Goal: Information Seeking & Learning: Learn about a topic

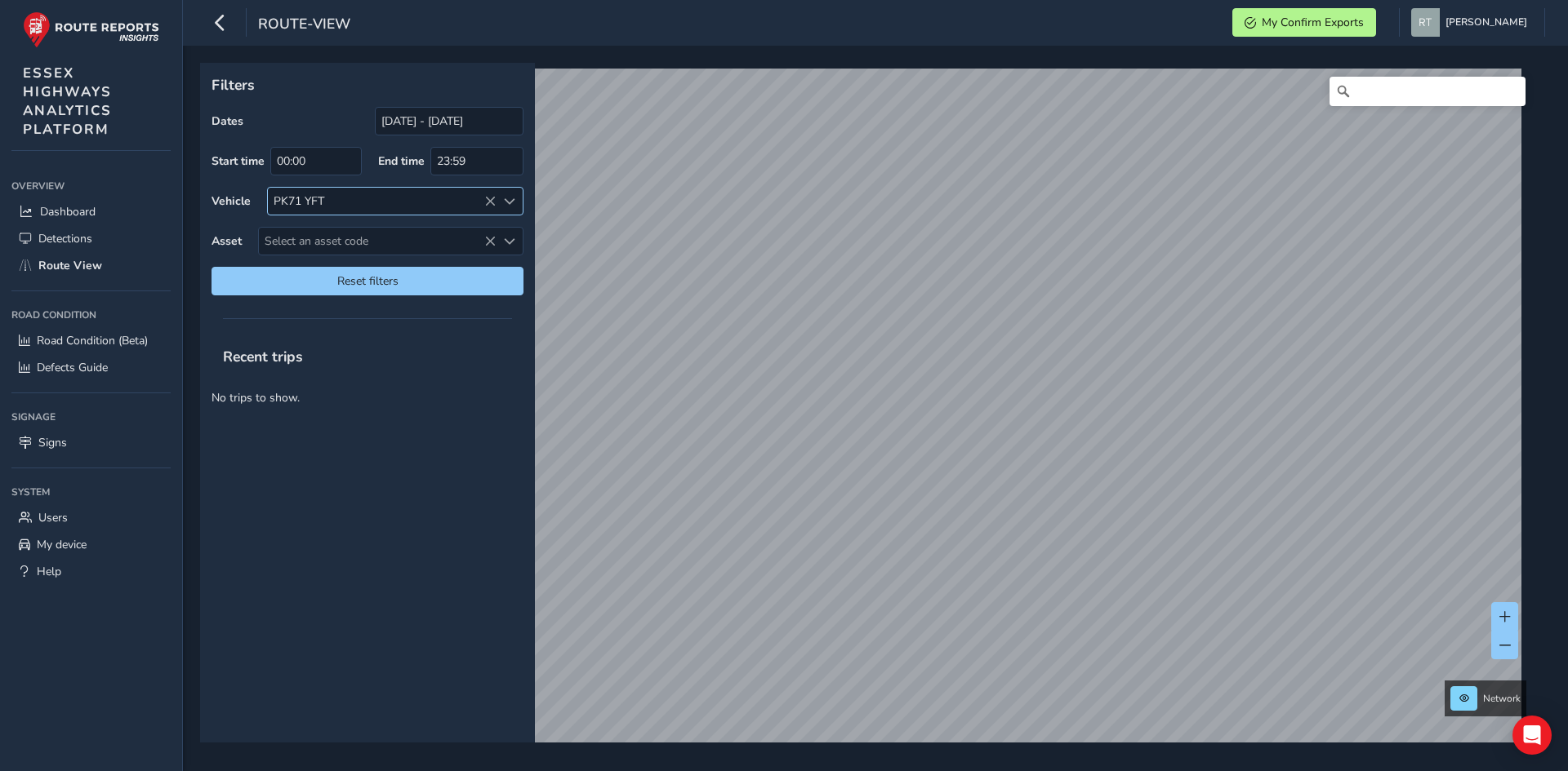
click at [490, 196] on icon at bounding box center [490, 201] width 12 height 12
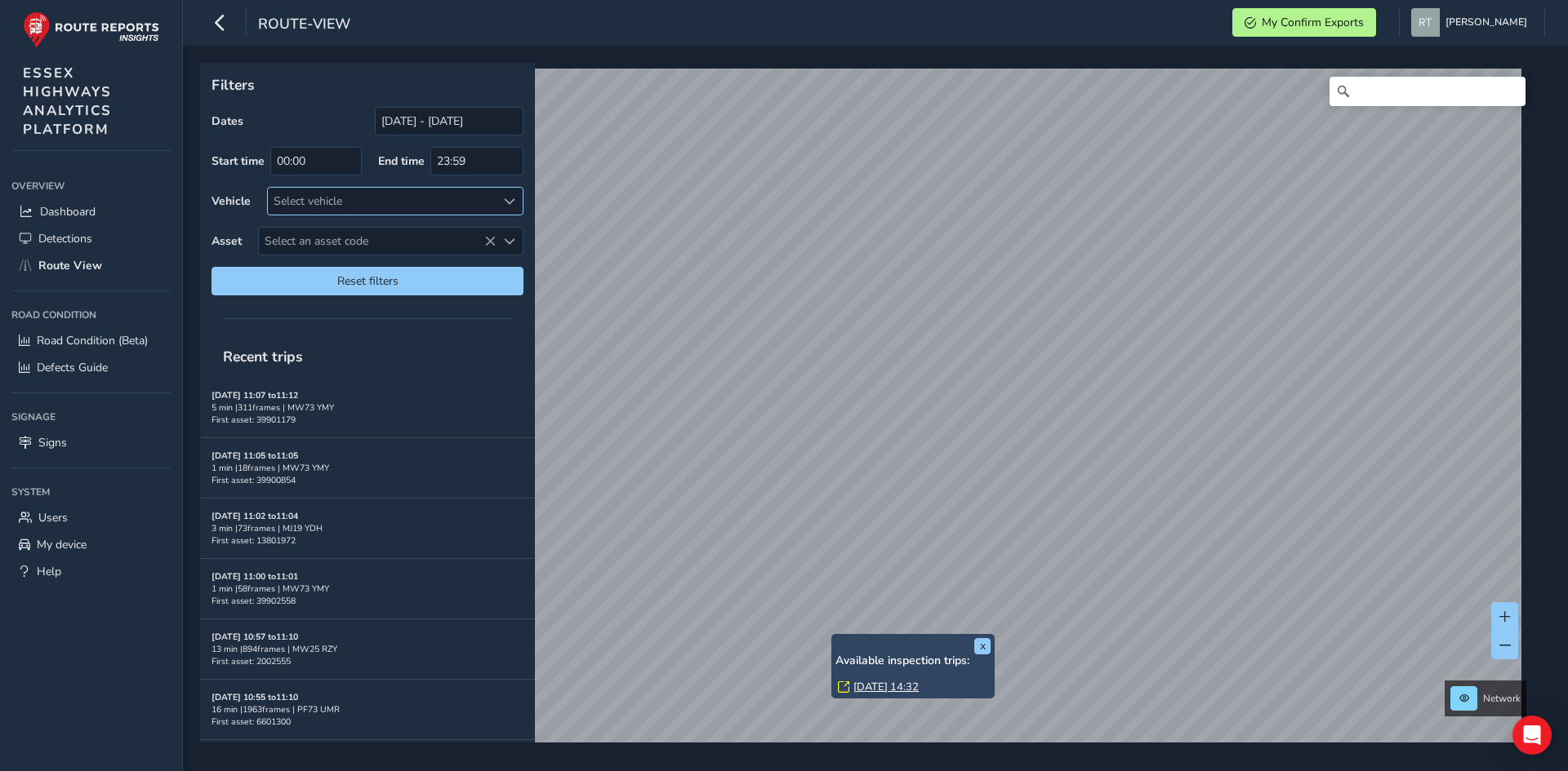
click at [912, 681] on link "[DATE] 14:32" at bounding box center [886, 687] width 65 height 15
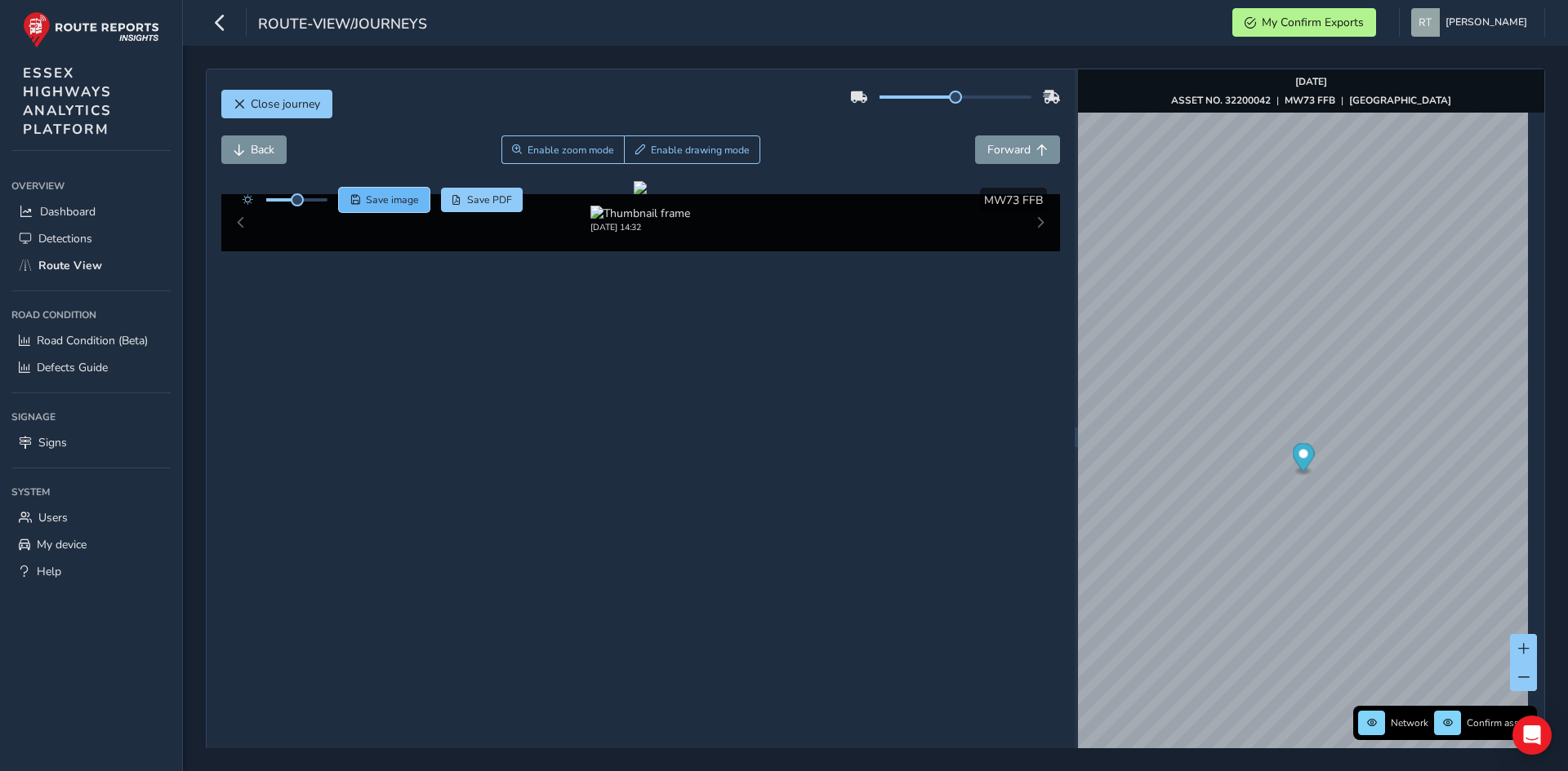
click at [386, 201] on span "Save image" at bounding box center [392, 199] width 53 height 13
click at [395, 200] on span "Save image" at bounding box center [392, 199] width 53 height 13
